Goal: Information Seeking & Learning: Learn about a topic

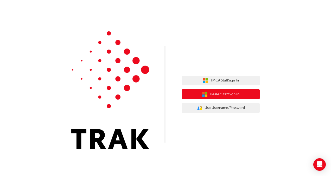
click at [219, 94] on span "Dealer Staff Sign In" at bounding box center [225, 94] width 30 height 6
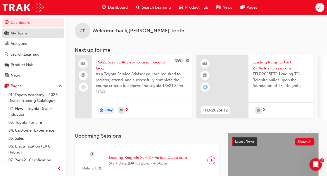
click at [19, 34] on div "My Team" at bounding box center [19, 33] width 16 height 6
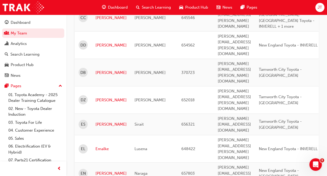
scroll to position [755, 0]
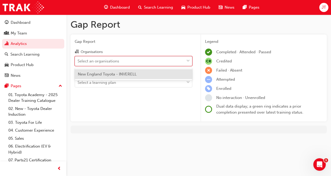
click at [141, 63] on div "Select an organisations" at bounding box center [129, 60] width 109 height 9
click at [78, 63] on input "Organisations option New England Toyota - INVERELL focused, 1 of 1. 1 result av…" at bounding box center [78, 60] width 1 height 4
click at [135, 74] on span "New England Toyota - INVERELL" at bounding box center [107, 74] width 59 height 5
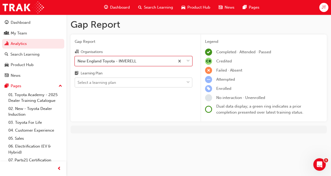
click at [148, 82] on div "Select a learning plan" at bounding box center [129, 82] width 109 height 9
click at [78, 82] on input "Learning Plan Select a learning plan" at bounding box center [78, 82] width 1 height 4
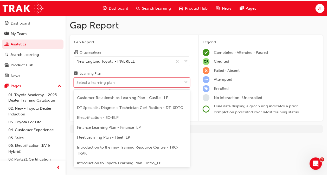
scroll to position [46, 0]
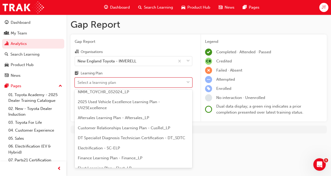
click at [105, 116] on span "Aftersales Learning Plan - Aftersales_LP" at bounding box center [113, 117] width 71 height 5
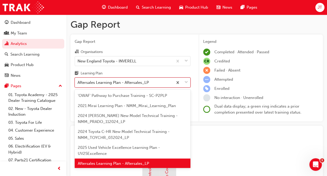
click at [188, 81] on span "down-icon" at bounding box center [187, 82] width 4 height 7
click at [78, 81] on input "Learning Plan option Aftersales Learning Plan - Aftersales_LP, selected. option…" at bounding box center [78, 82] width 1 height 4
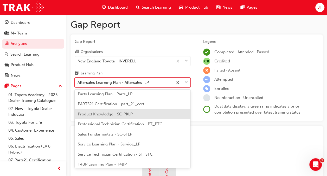
scroll to position [182, 0]
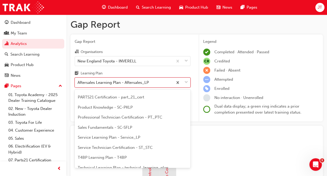
click at [122, 139] on span "Service Learning Plan - Service_LP" at bounding box center [109, 137] width 63 height 5
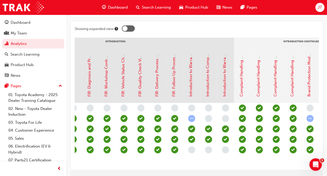
scroll to position [0, 103]
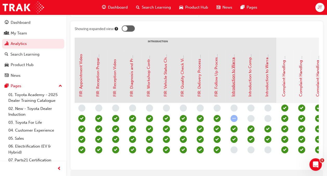
click at [232, 76] on link "Introduction to Warranty Administration - eLearning" at bounding box center [233, 49] width 5 height 94
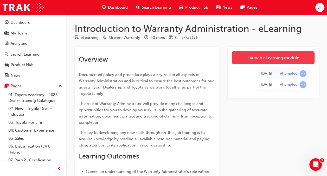
click at [269, 59] on link "Launch eLearning module" at bounding box center [273, 57] width 83 height 13
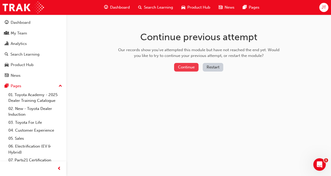
click at [196, 67] on button "Continue" at bounding box center [186, 67] width 24 height 9
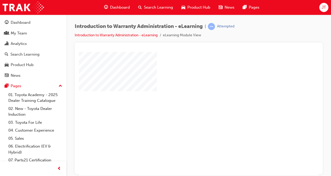
click at [184, 98] on div "play" at bounding box center [184, 98] width 0 height 0
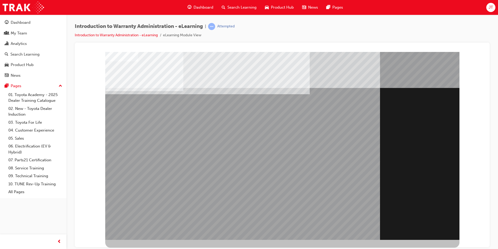
click at [429, 237] on div "Section Title Page" at bounding box center [282, 146] width 354 height 188
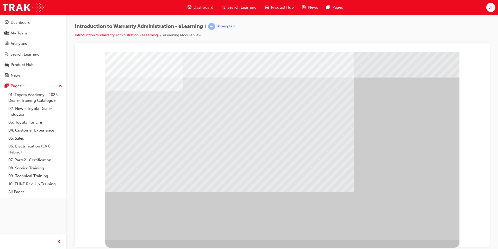
drag, startPoint x: 184, startPoint y: 125, endPoint x: 199, endPoint y: 135, distance: 18.4
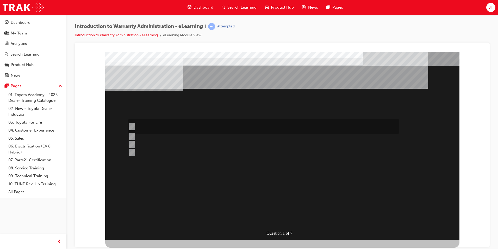
click at [133, 124] on input "The Dealer submits a request for an exchange via an Audio Exchange Form or an e…" at bounding box center [131, 126] width 6 height 6
radio input "true"
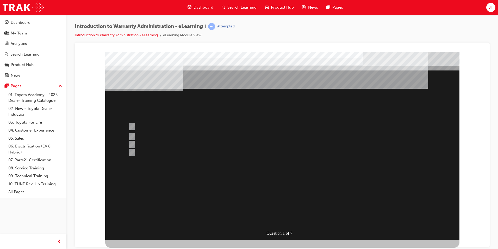
click at [339, 189] on div at bounding box center [282, 146] width 354 height 188
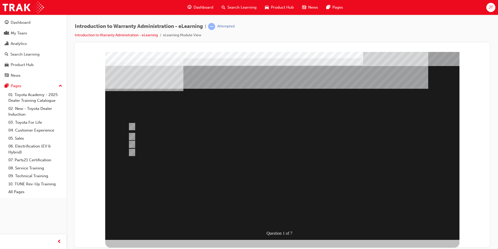
click at [218, 235] on div "" at bounding box center [282, 243] width 354 height 17
click at [133, 146] on input "This is dependant on whether or not the condition is a result of a lack of, or …" at bounding box center [131, 147] width 6 height 6
radio input "true"
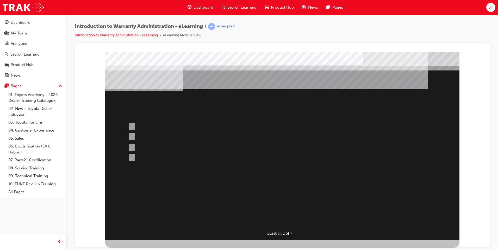
click at [259, 181] on div at bounding box center [282, 146] width 354 height 188
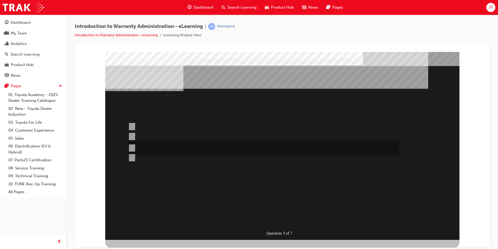
click at [134, 145] on div at bounding box center [262, 147] width 271 height 15
radio input "true"
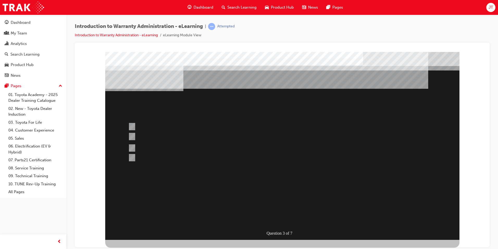
click at [376, 179] on div at bounding box center [282, 146] width 354 height 188
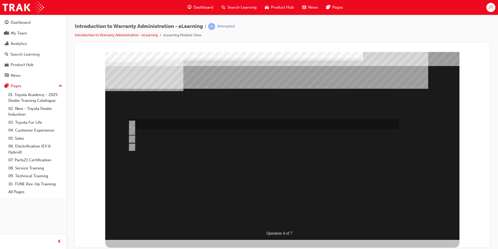
click at [132, 121] on div at bounding box center [262, 124] width 271 height 10
click at [134, 131] on div at bounding box center [262, 131] width 271 height 8
radio input "false"
radio input "true"
click at [133, 121] on input "Outstanding Recall Reports can be run using the reports process." at bounding box center [131, 124] width 6 height 6
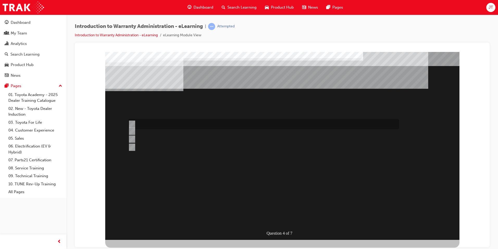
radio input "true"
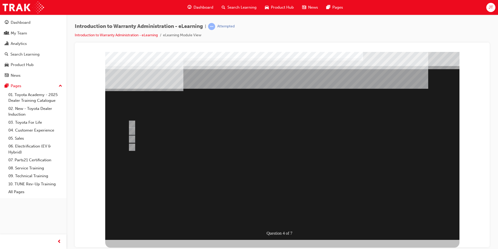
click at [131, 146] on div at bounding box center [282, 146] width 354 height 188
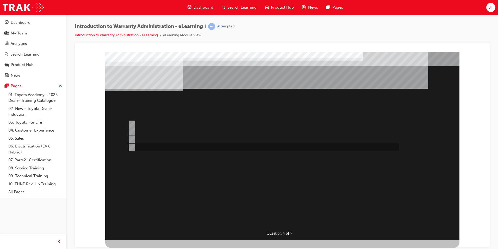
click at [132, 147] on input "Outstanding CSE (Customer Service Exercise) Reports can be run using WiNpaq." at bounding box center [131, 147] width 6 height 6
radio input "true"
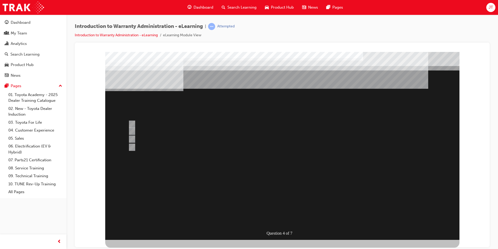
click at [310, 192] on div at bounding box center [282, 146] width 354 height 188
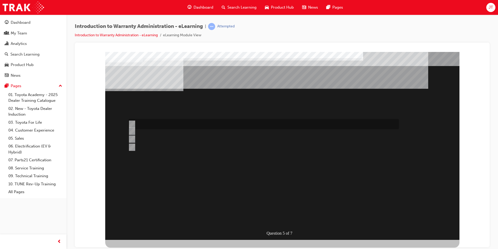
click at [129, 124] on input "> 90%" at bounding box center [131, 124] width 6 height 6
radio input "true"
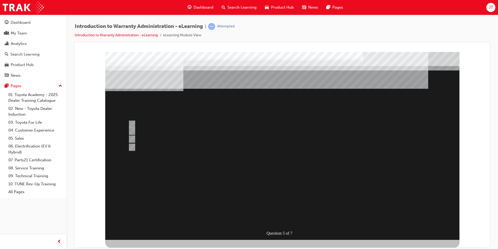
click at [300, 211] on div at bounding box center [282, 146] width 354 height 188
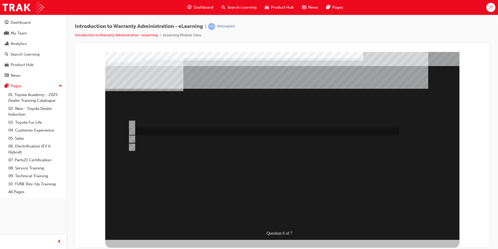
click at [130, 130] on input "The Warranty Policy & Procedures Manual." at bounding box center [131, 131] width 6 height 6
radio input "true"
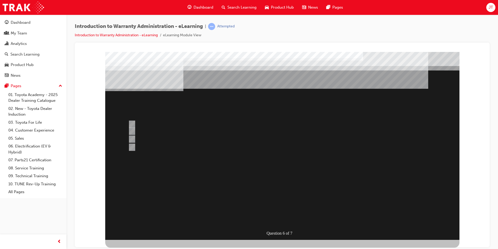
click at [271, 174] on div at bounding box center [282, 146] width 354 height 188
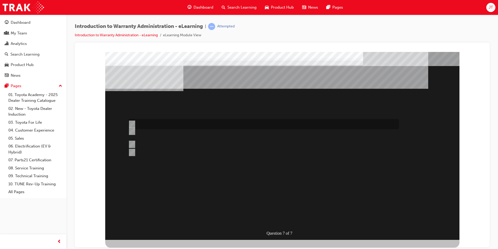
click at [132, 119] on div at bounding box center [262, 124] width 271 height 10
radio input "true"
click at [131, 120] on div at bounding box center [262, 124] width 271 height 10
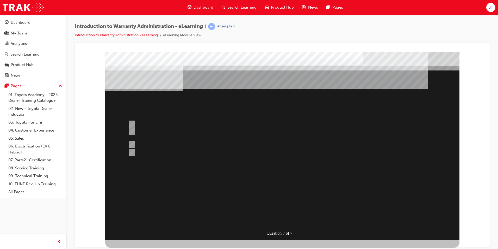
click at [327, 193] on div at bounding box center [282, 146] width 354 height 188
